Goal: Navigation & Orientation: Find specific page/section

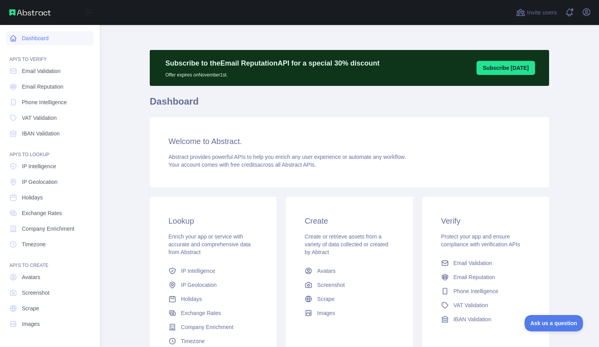
click at [40, 39] on link "Dashboard" at bounding box center [49, 38] width 87 height 14
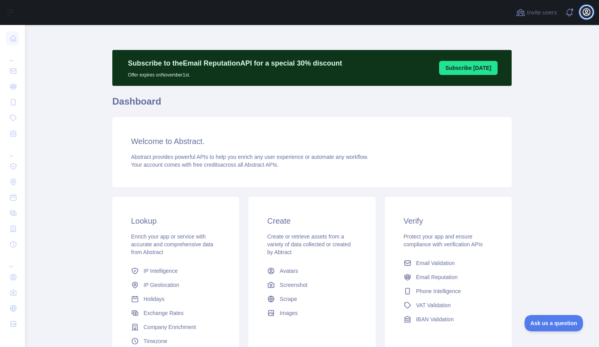
click at [587, 13] on icon "button" at bounding box center [586, 11] width 9 height 9
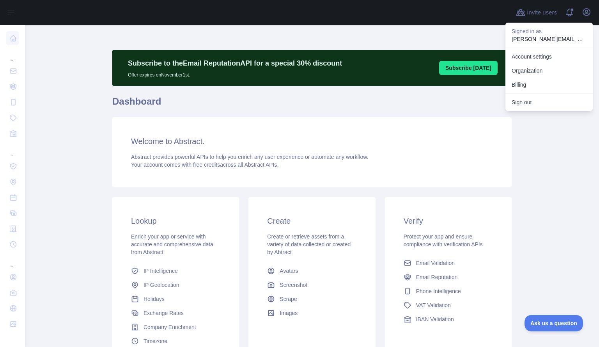
click at [70, 78] on main "Subscribe to the Email Reputation API for a special 30 % discount Offer expires…" at bounding box center [312, 186] width 574 height 322
